Goal: Check status: Check status

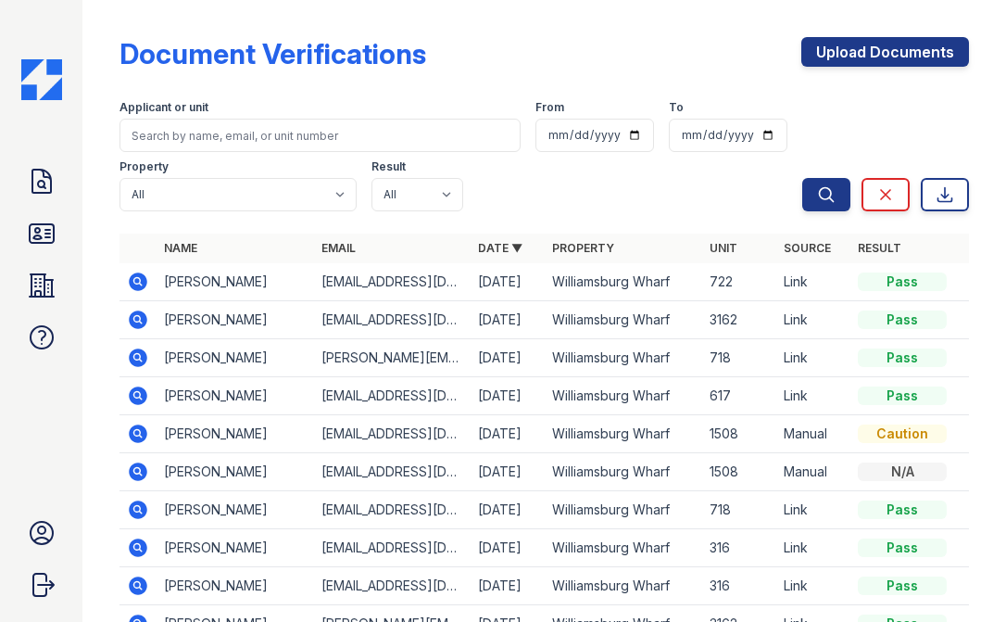
click at [145, 317] on icon at bounding box center [139, 319] width 19 height 19
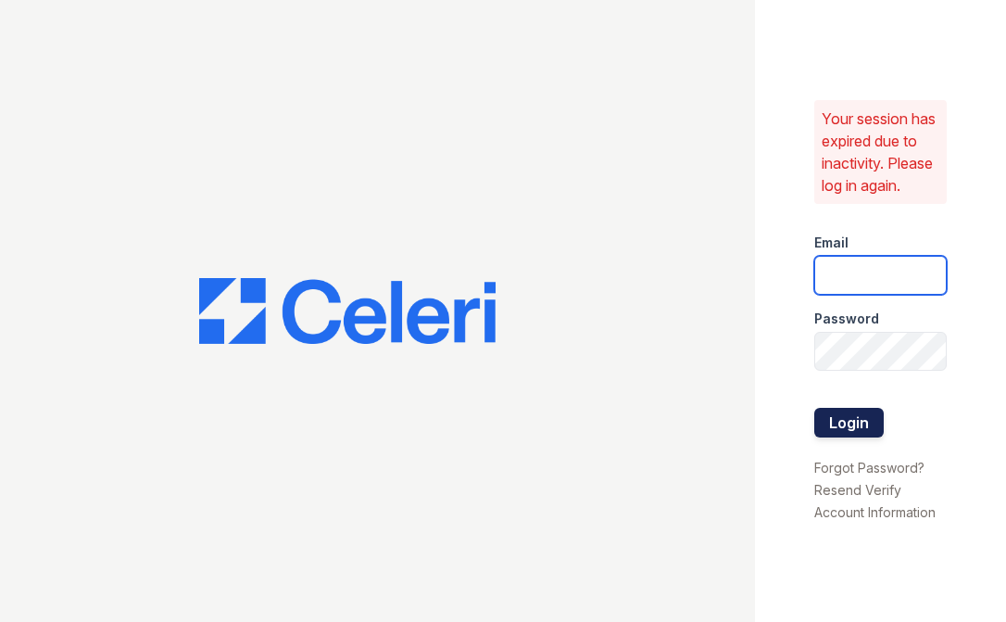
type input "Mindy.Singh@Corcoran.com"
click at [871, 418] on button "Login" at bounding box center [848, 423] width 69 height 30
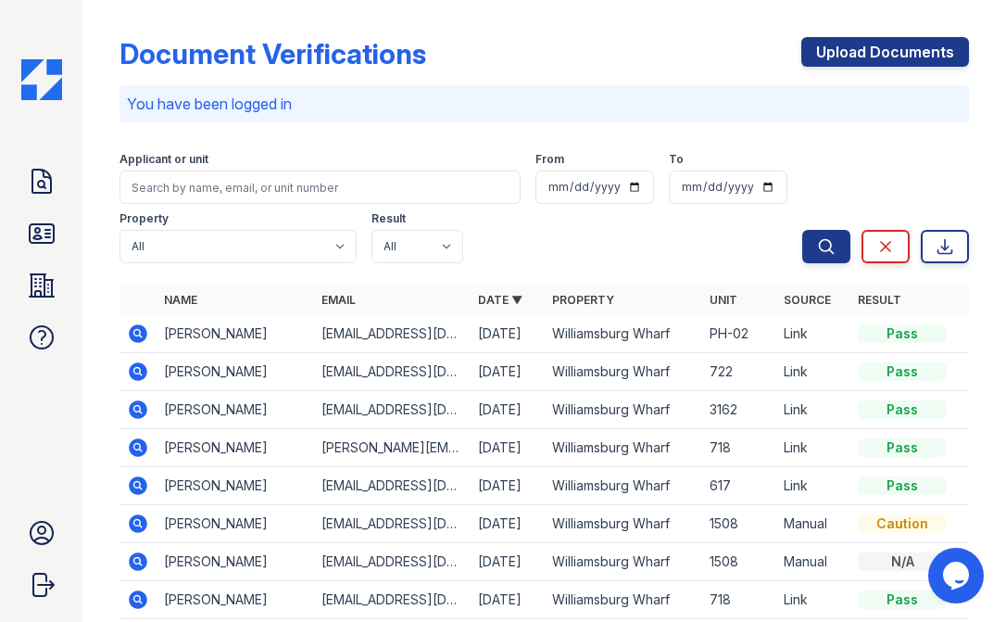
click at [136, 332] on icon at bounding box center [137, 332] width 5 height 5
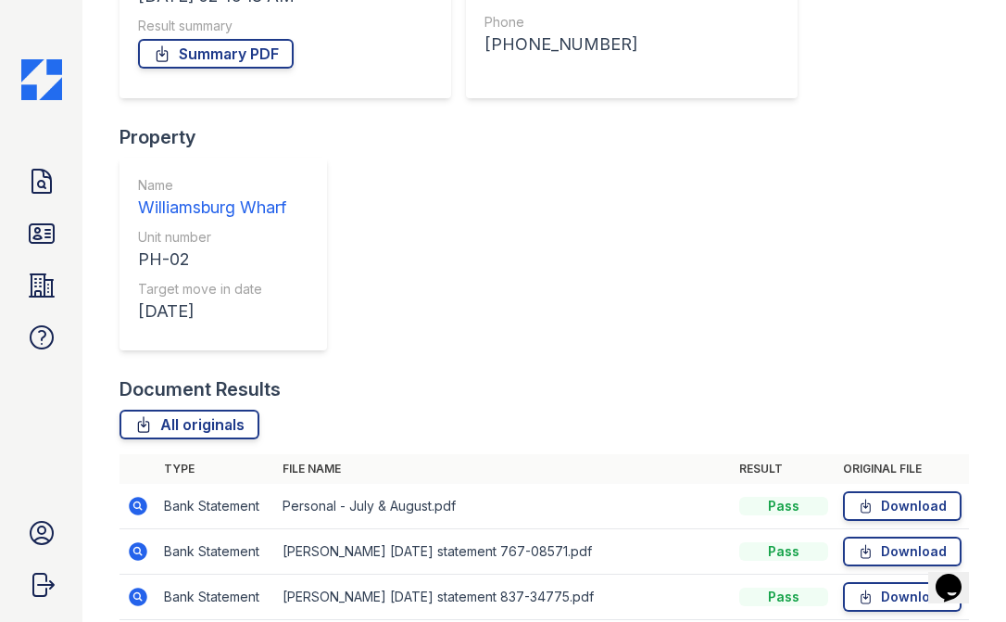
scroll to position [331, 0]
click at [149, 496] on icon at bounding box center [138, 507] width 22 height 22
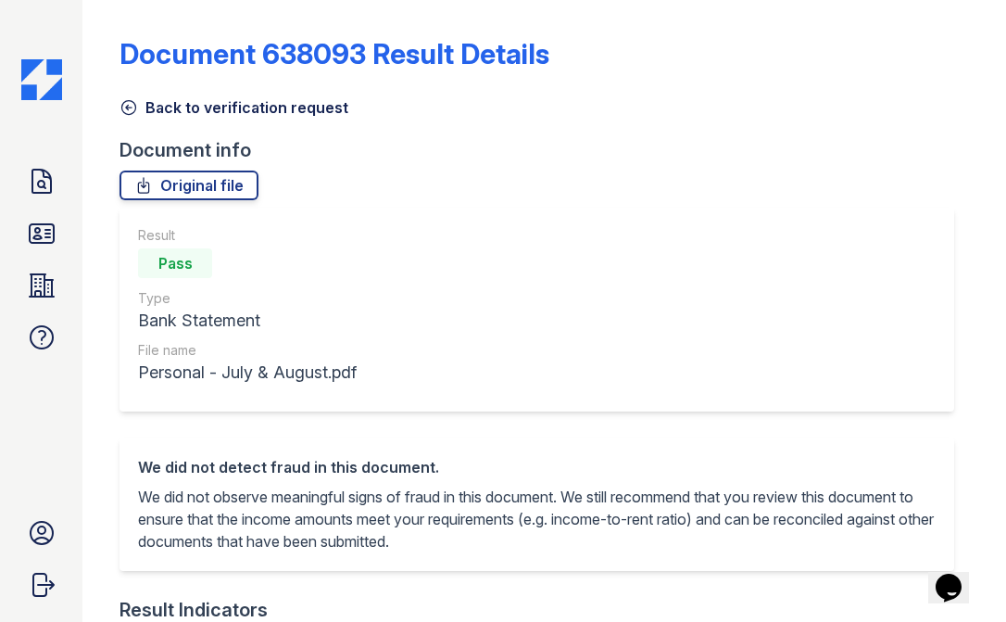
click at [131, 103] on icon at bounding box center [129, 107] width 19 height 19
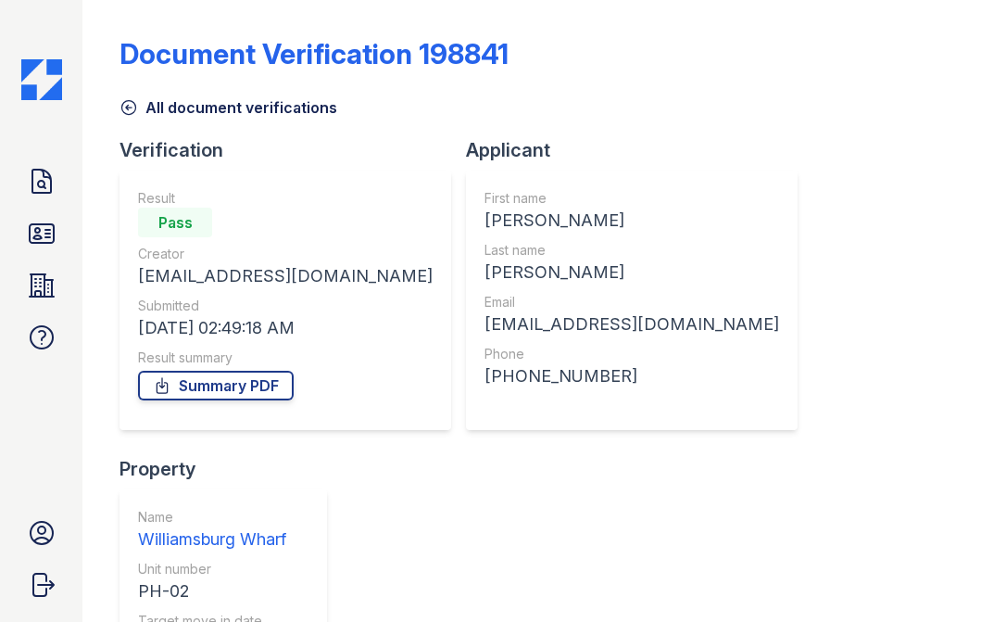
click at [137, 105] on icon at bounding box center [129, 107] width 19 height 19
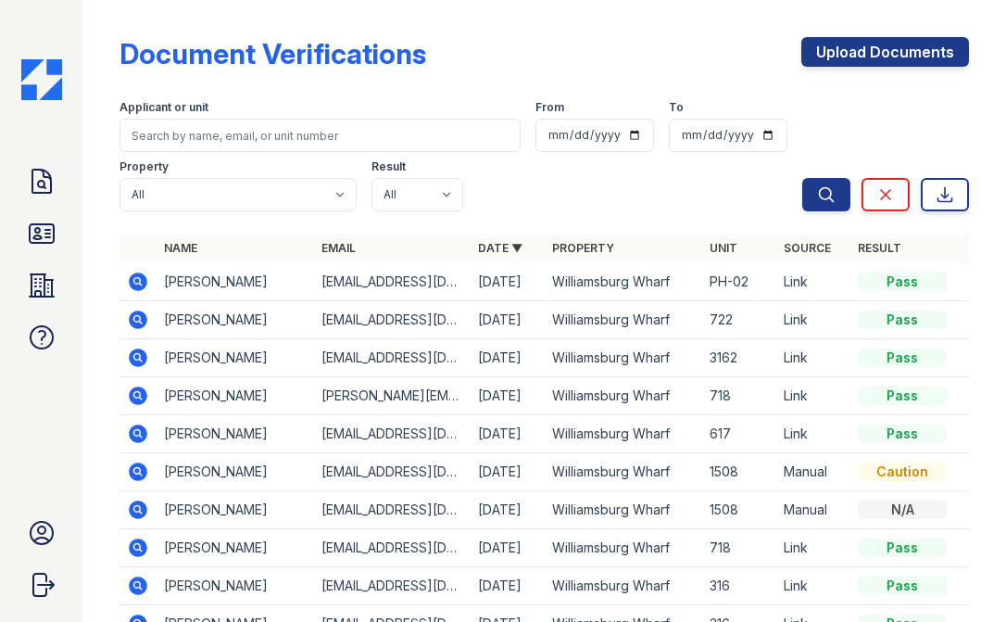
click at [147, 276] on icon at bounding box center [138, 282] width 22 height 22
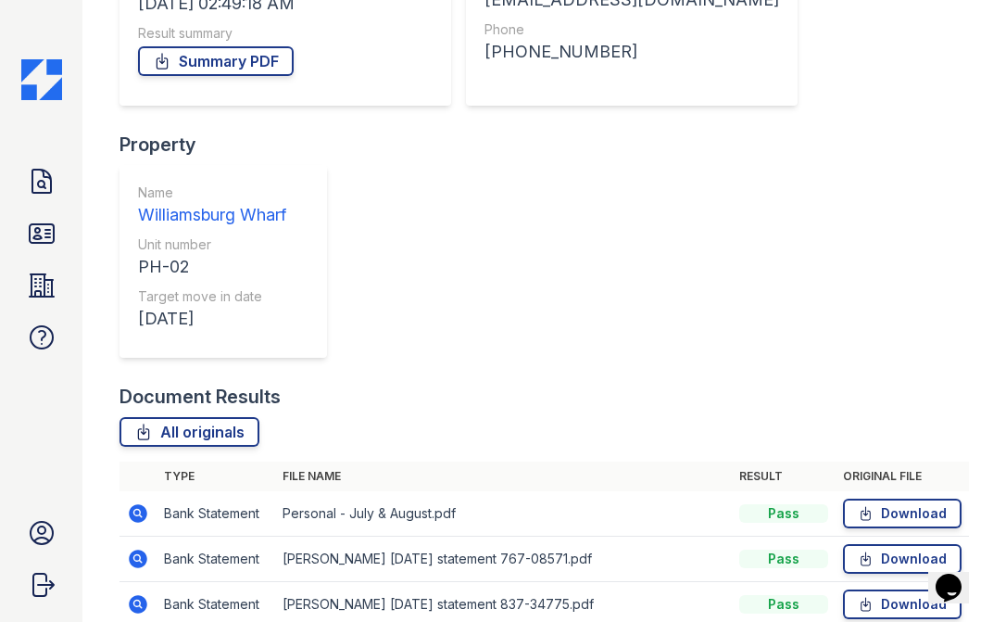
scroll to position [325, 0]
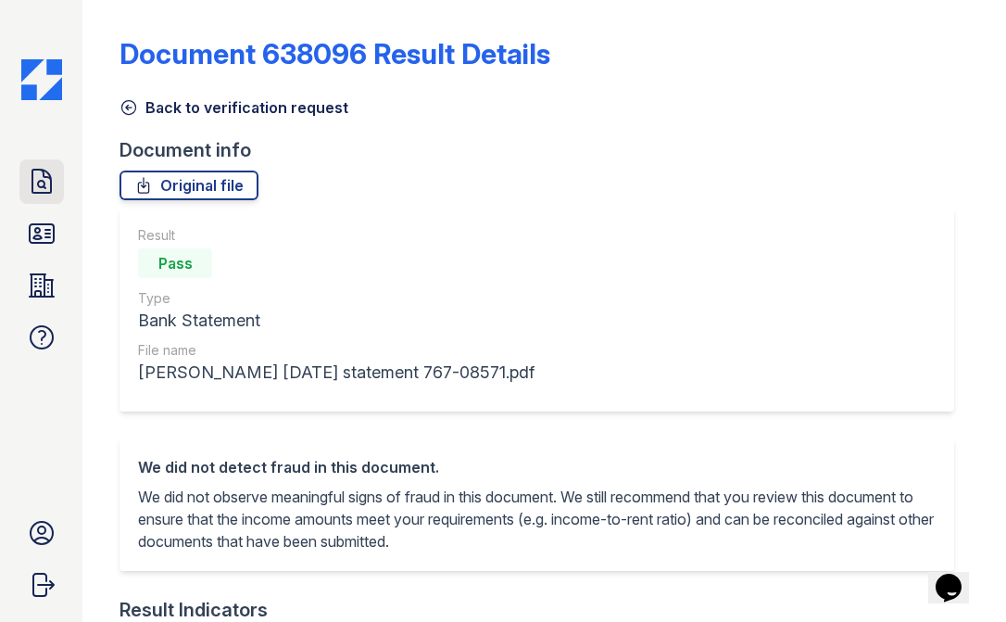
click at [40, 180] on icon at bounding box center [42, 182] width 30 height 30
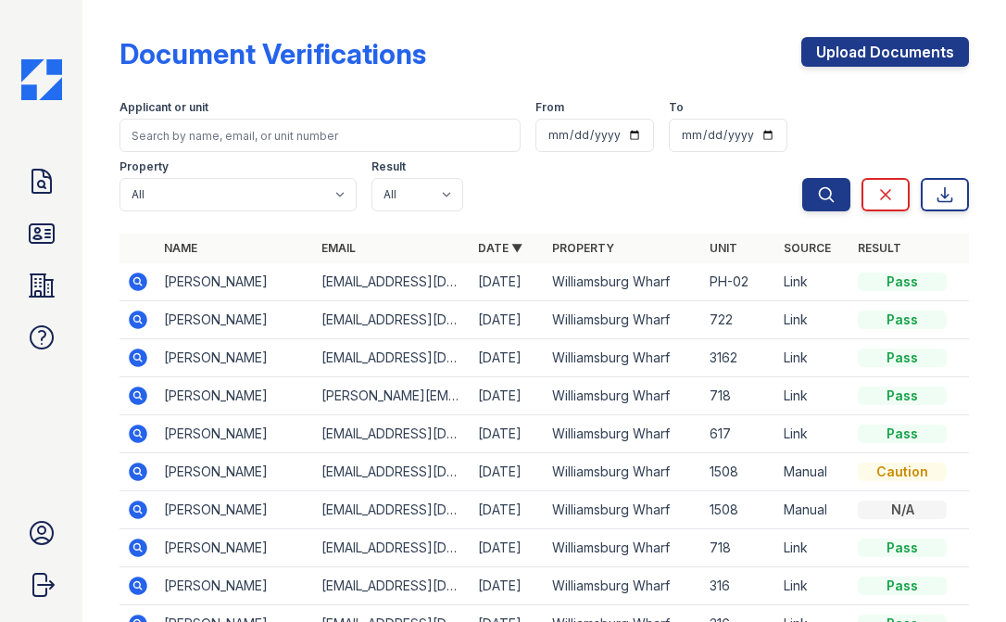
click at [132, 354] on icon at bounding box center [139, 357] width 19 height 19
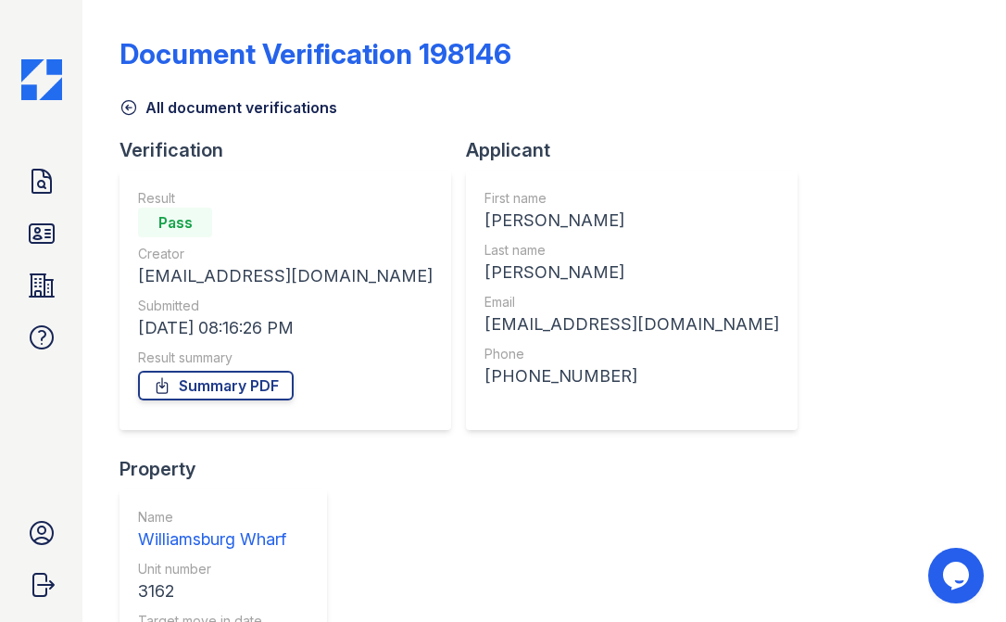
click at [205, 382] on link "Summary PDF" at bounding box center [216, 386] width 156 height 30
click at [35, 176] on icon at bounding box center [42, 182] width 30 height 30
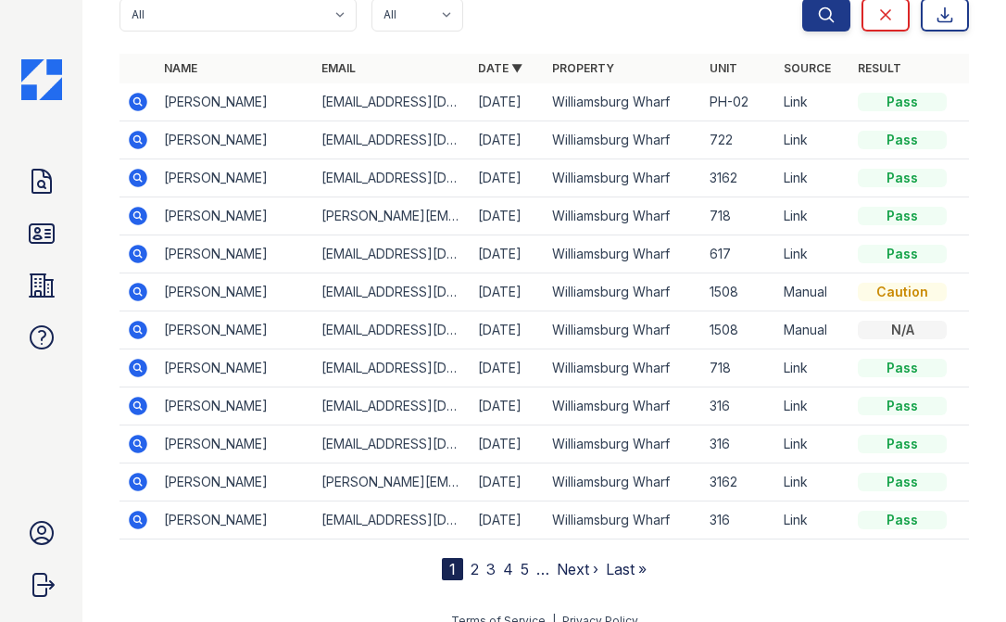
scroll to position [201, 0]
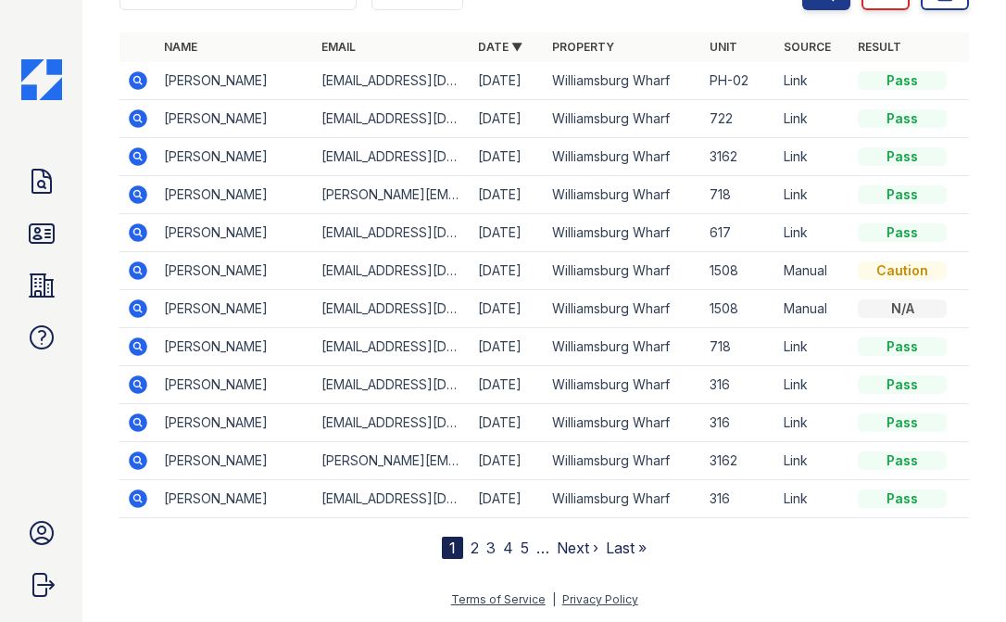
click at [141, 459] on icon at bounding box center [138, 460] width 22 height 22
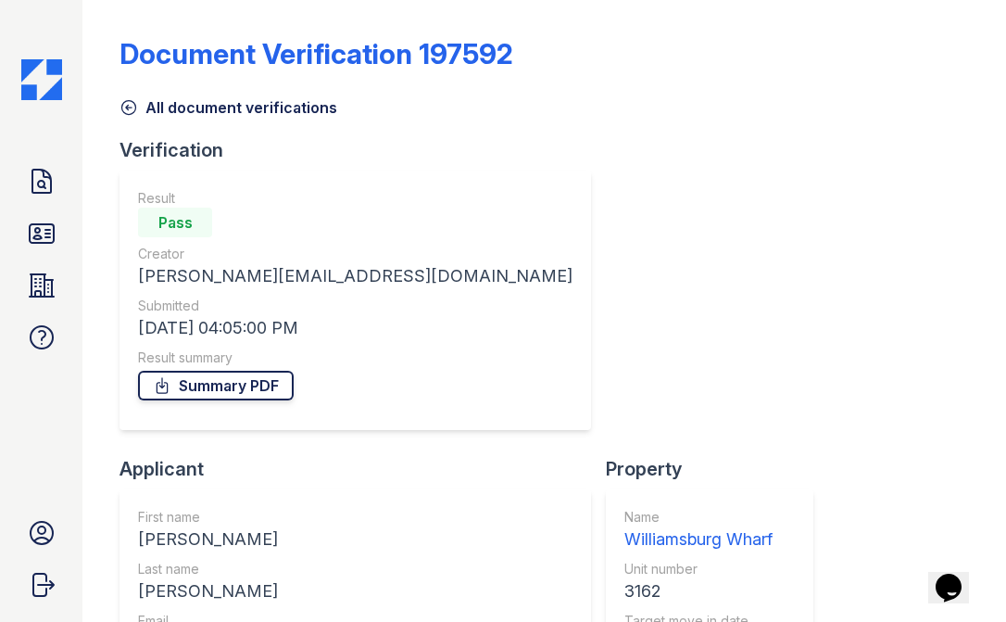
click at [262, 387] on link "Summary PDF" at bounding box center [216, 386] width 156 height 30
click at [47, 227] on icon at bounding box center [42, 234] width 30 height 30
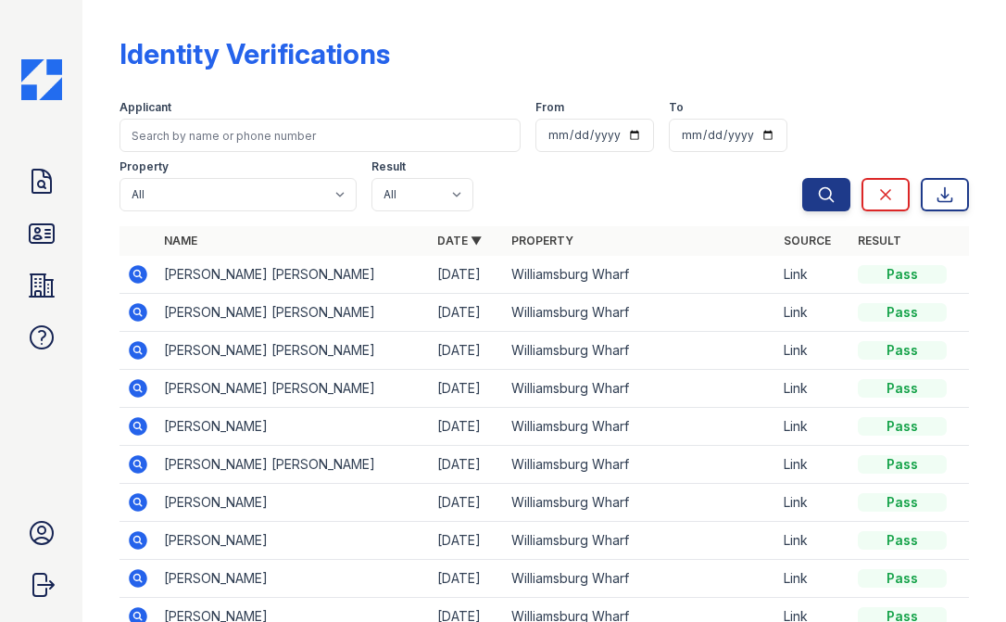
click at [144, 272] on icon at bounding box center [139, 274] width 19 height 19
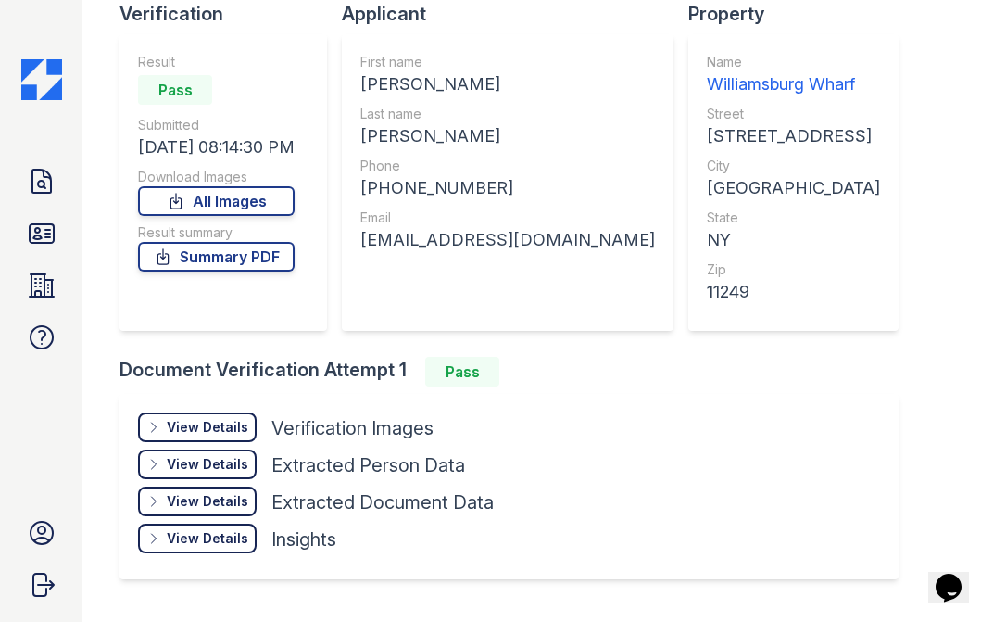
scroll to position [182, 0]
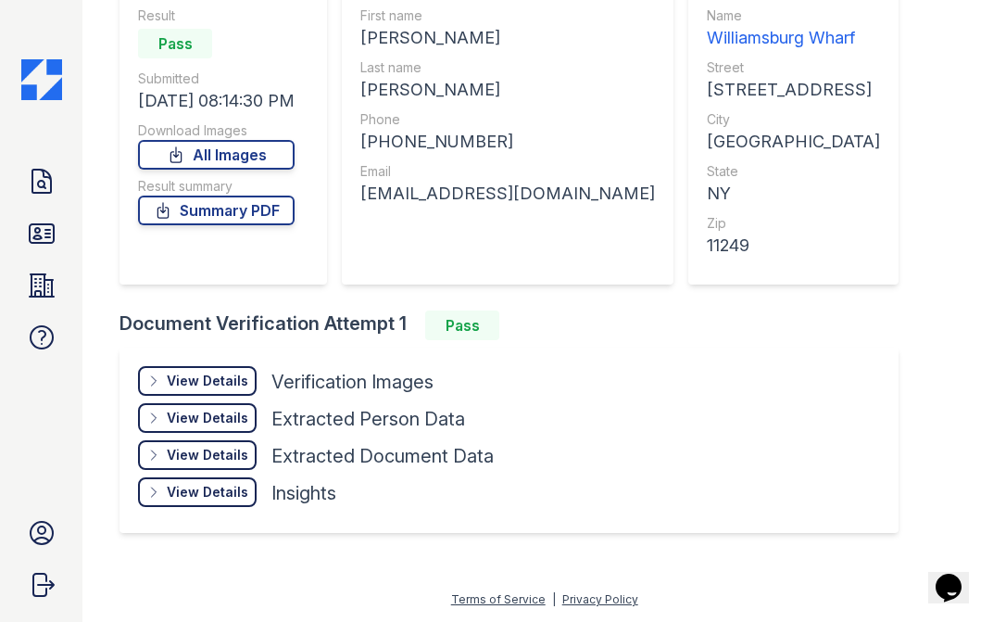
click at [154, 371] on div "View Details Details" at bounding box center [197, 381] width 119 height 30
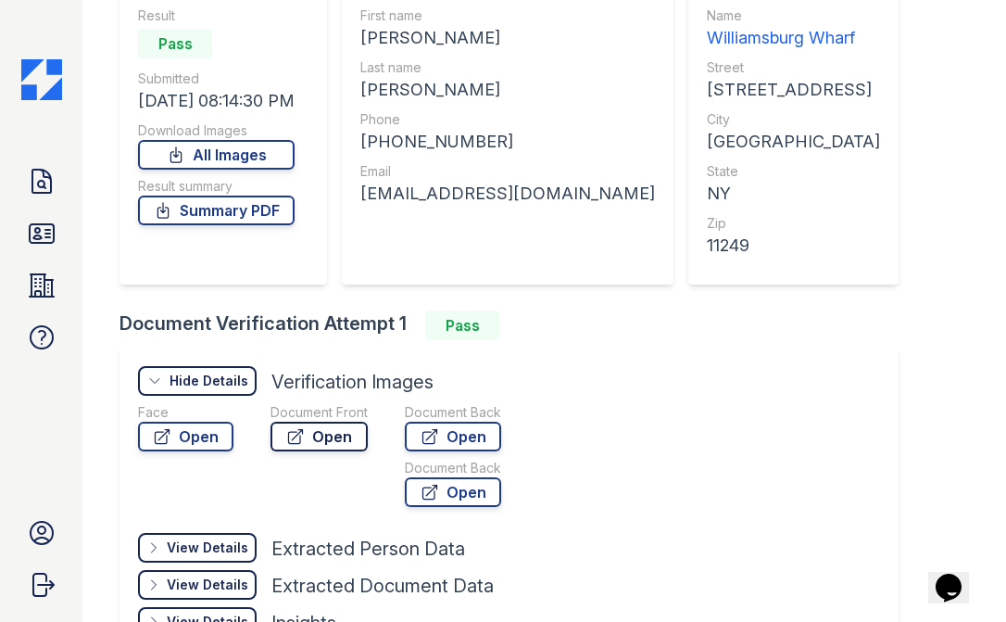
click at [341, 431] on link "Open" at bounding box center [319, 437] width 97 height 30
click at [36, 227] on icon at bounding box center [42, 233] width 24 height 19
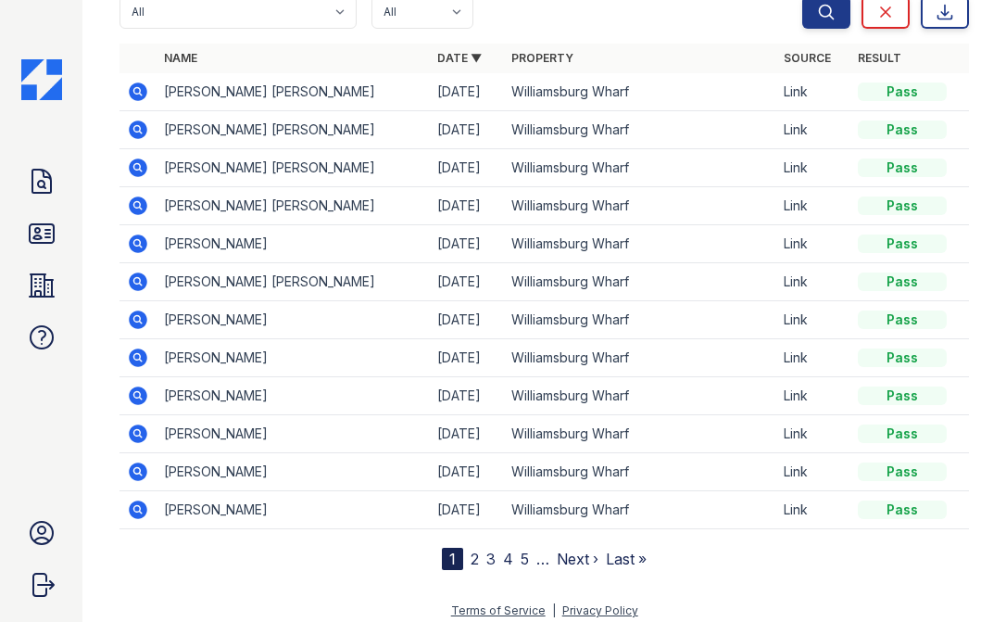
scroll to position [194, 0]
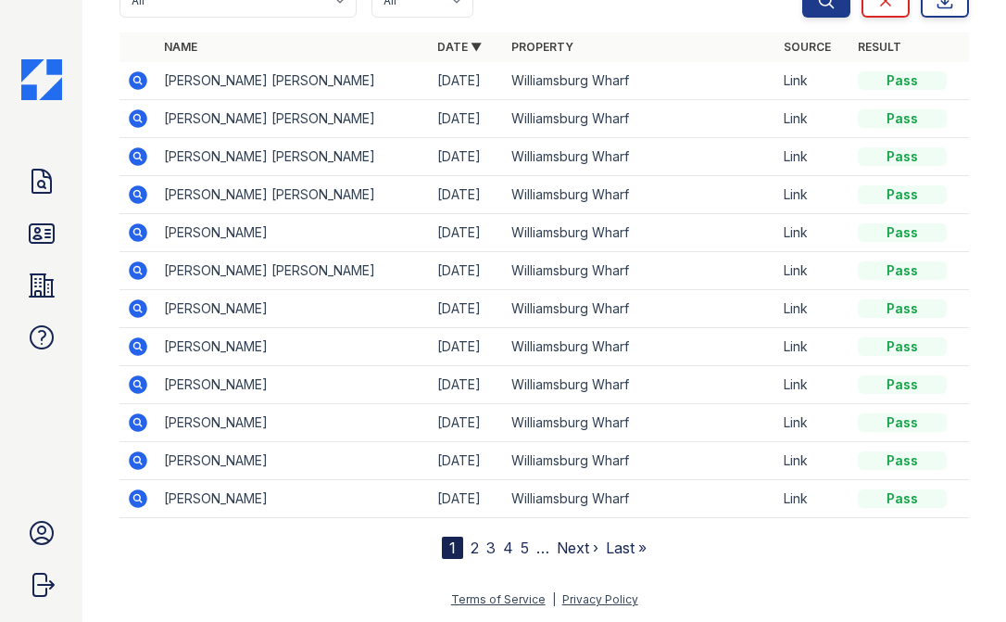
click at [142, 417] on icon at bounding box center [139, 422] width 19 height 19
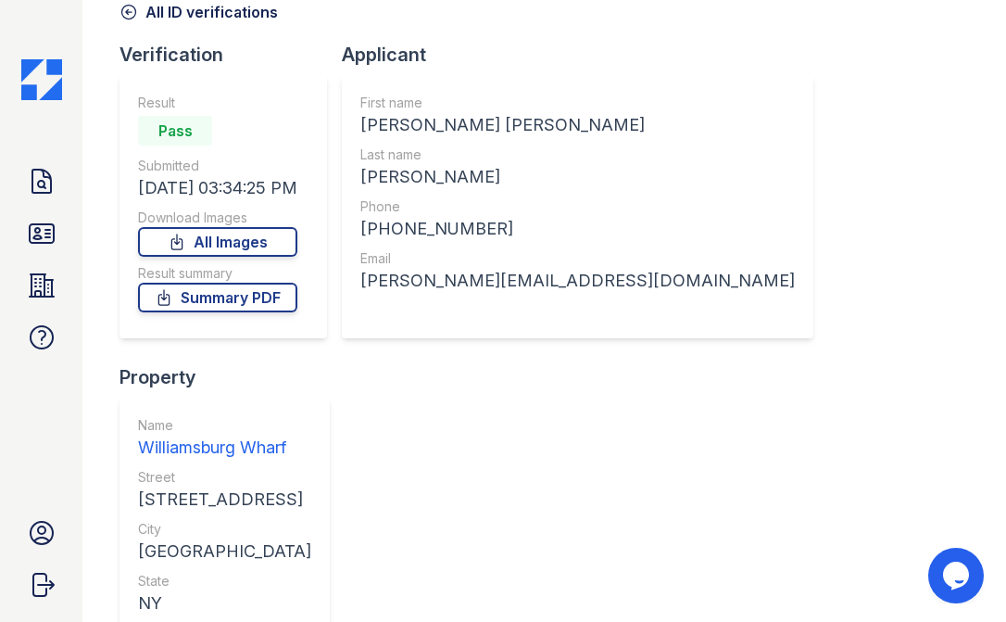
scroll to position [96, 0]
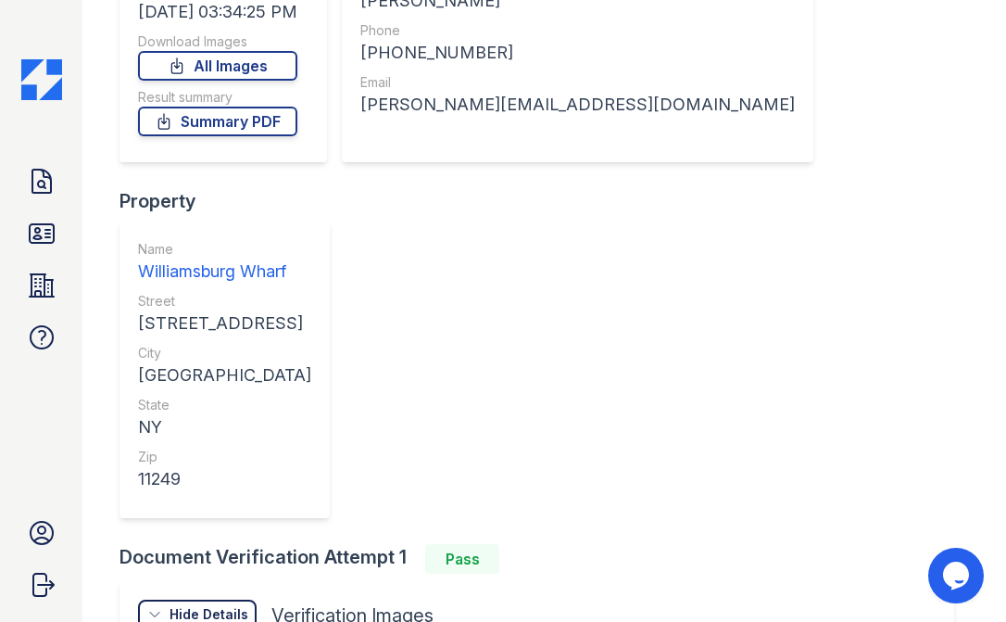
scroll to position [312, 0]
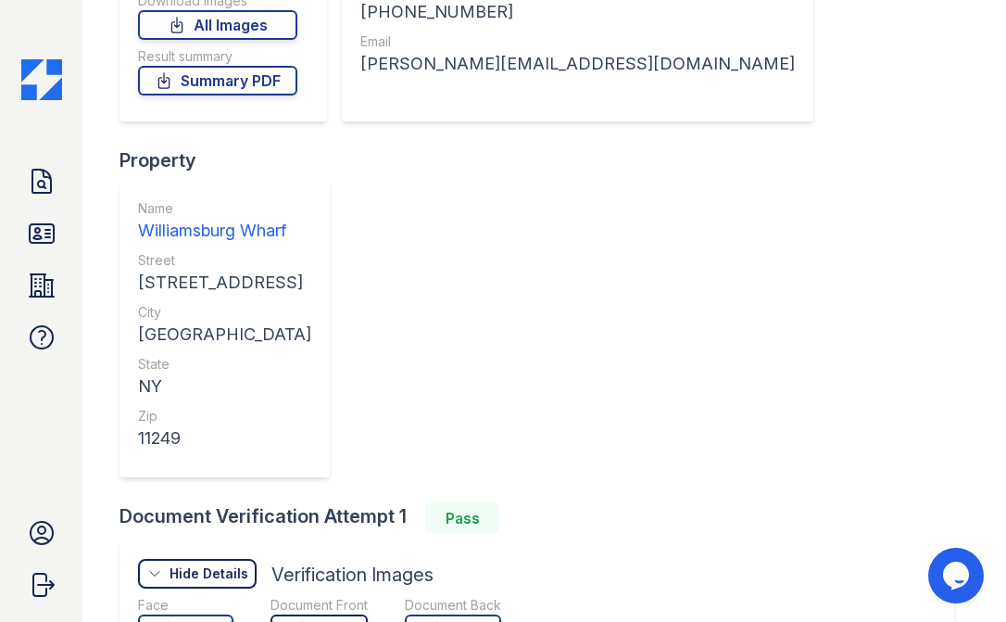
click at [277, 614] on link "Open" at bounding box center [319, 629] width 97 height 30
